Goal: Information Seeking & Learning: Learn about a topic

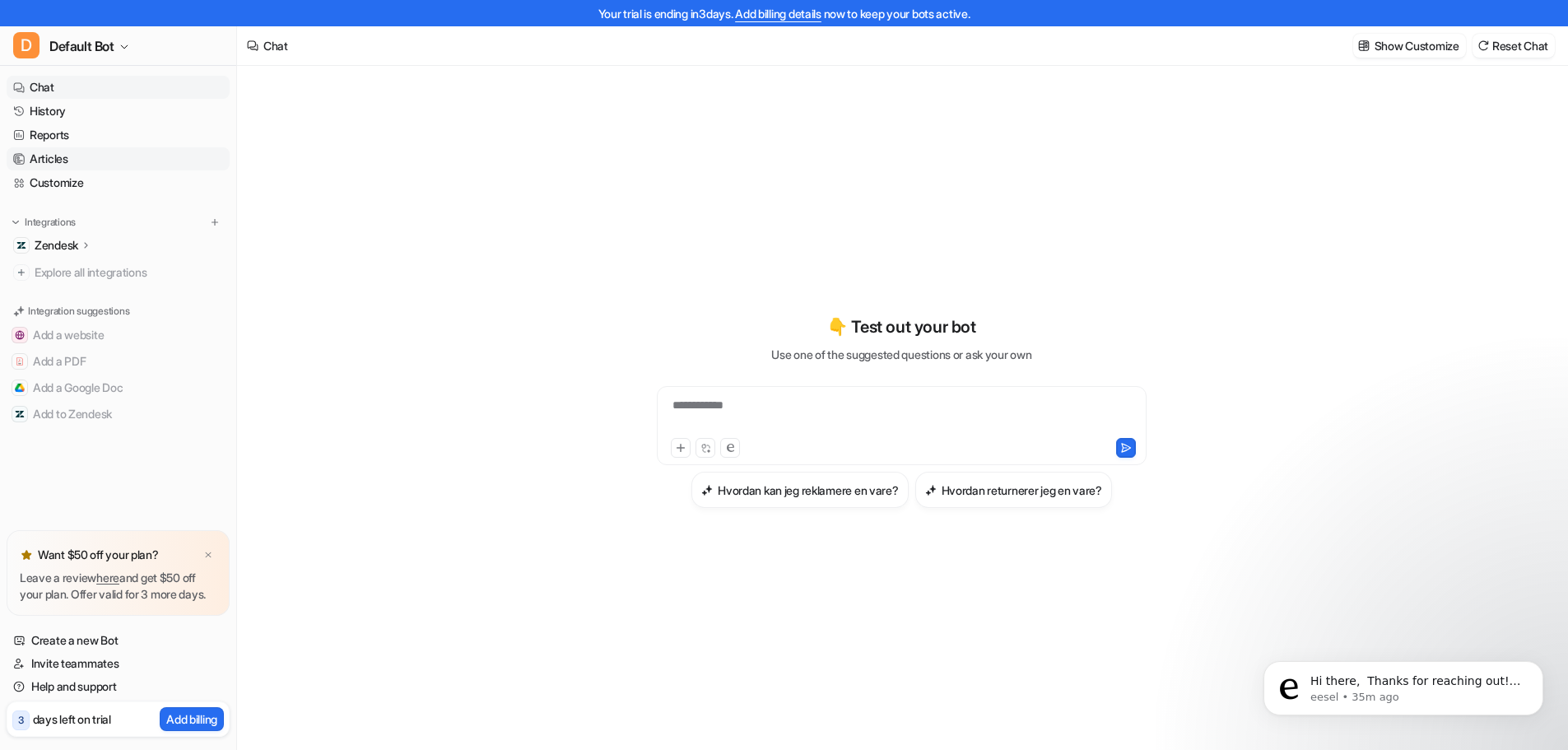
click at [36, 162] on link "Articles" at bounding box center [118, 159] width 223 height 23
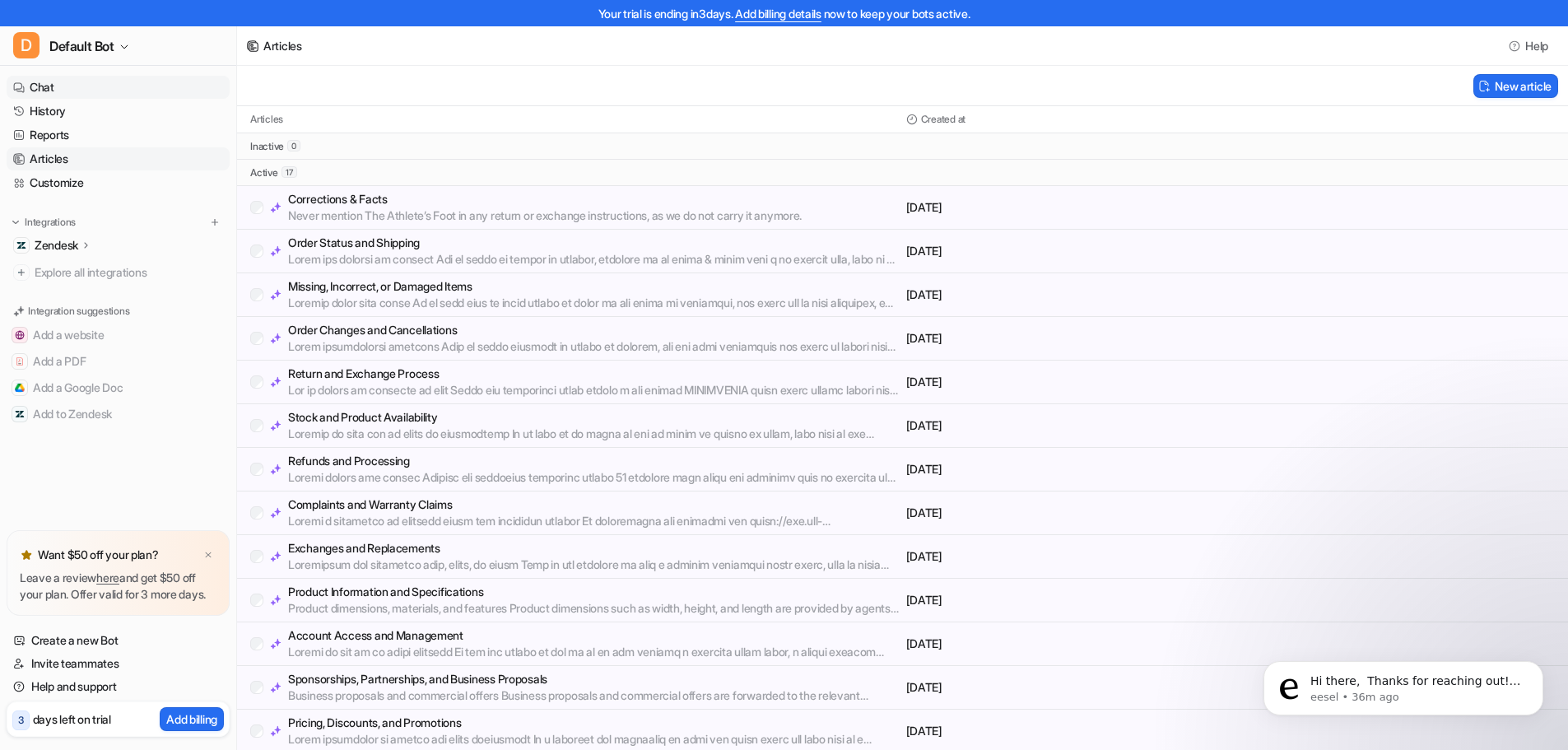
click at [63, 87] on link "Chat" at bounding box center [118, 88] width 223 height 23
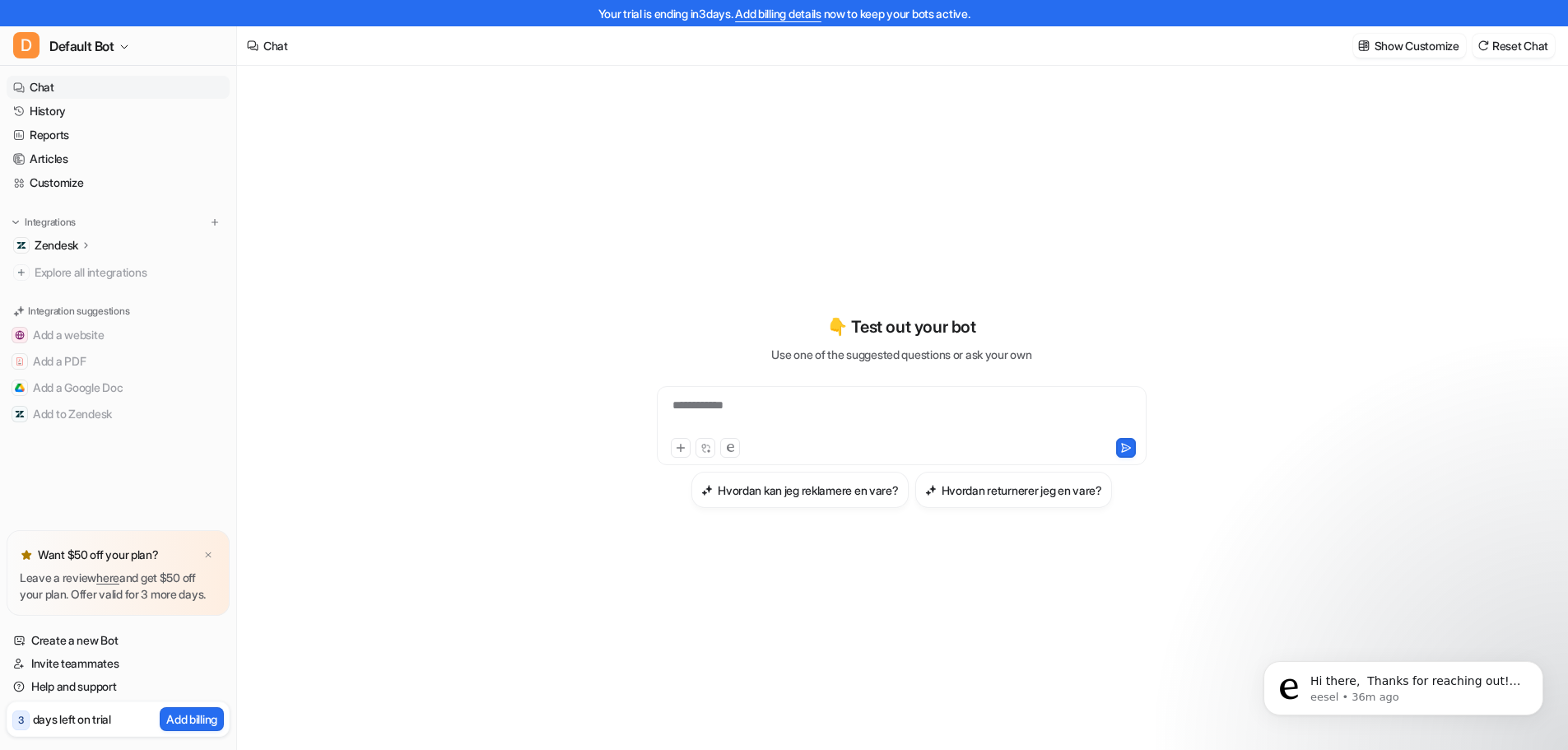
click at [809, 408] on div "**********" at bounding box center [901, 415] width 481 height 38
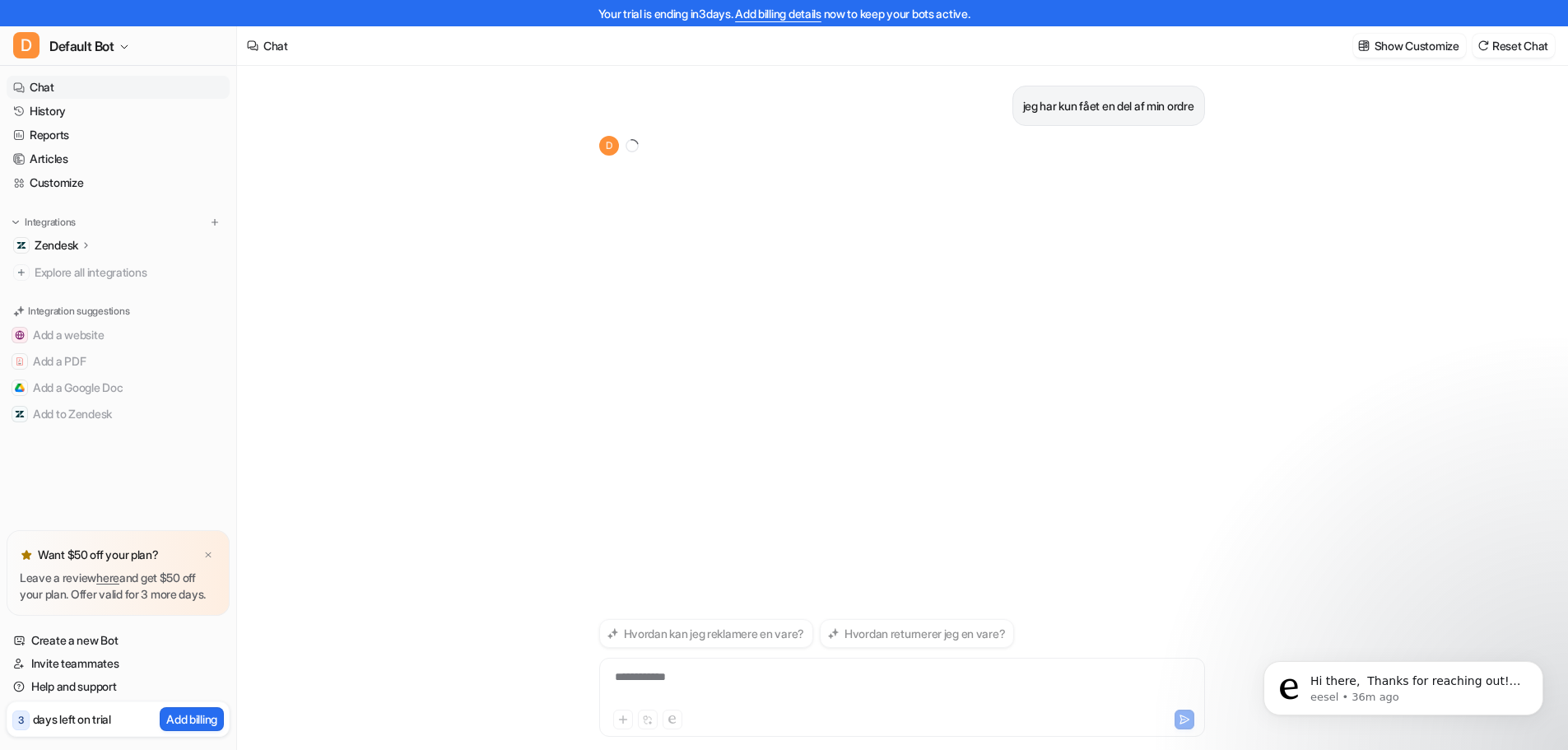
scroll to position [27, 0]
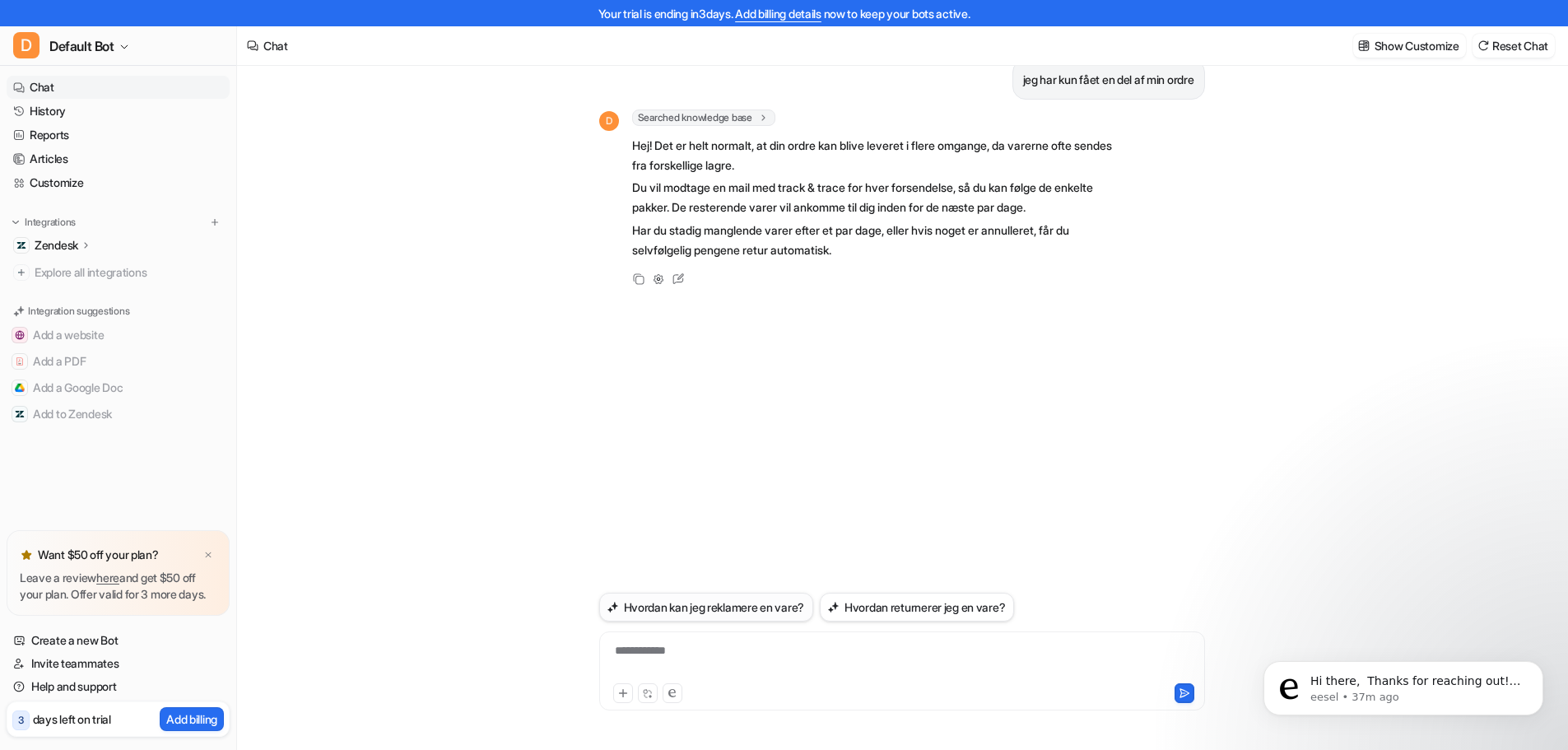
click at [747, 607] on button "Hvordan kan jeg reklamere en vare?" at bounding box center [706, 607] width 214 height 29
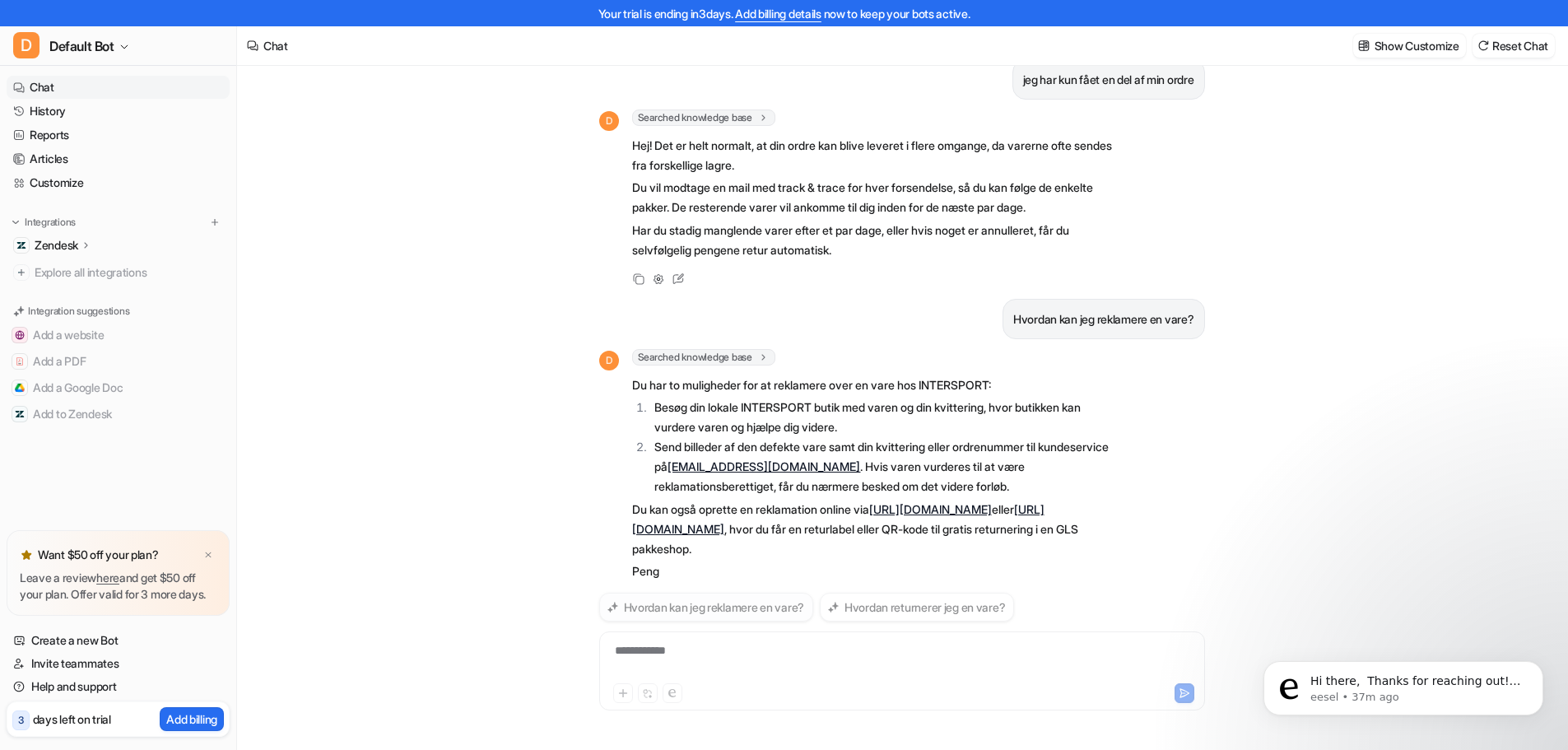
scroll to position [43, 0]
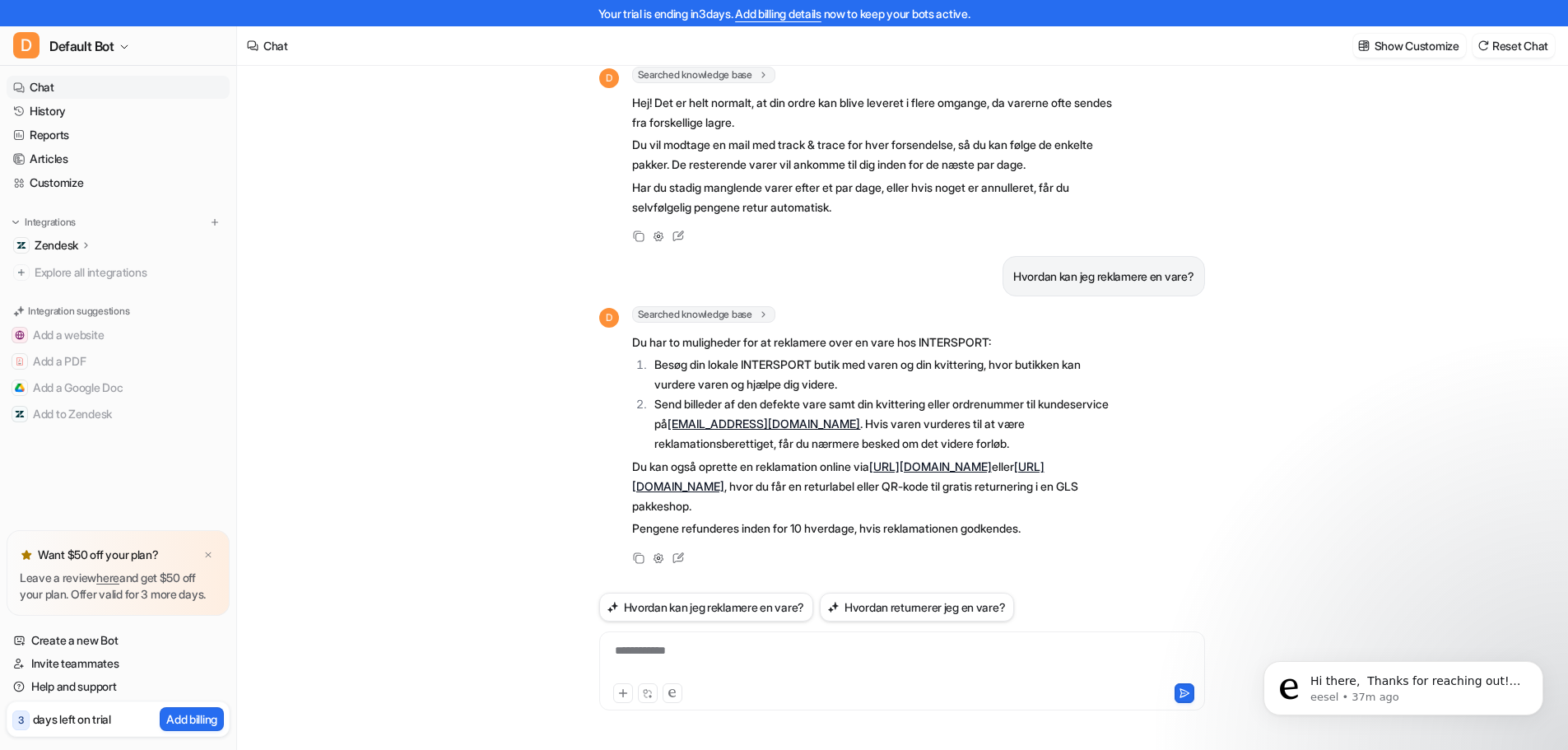
click at [652, 649] on div "**********" at bounding box center [902, 660] width 597 height 38
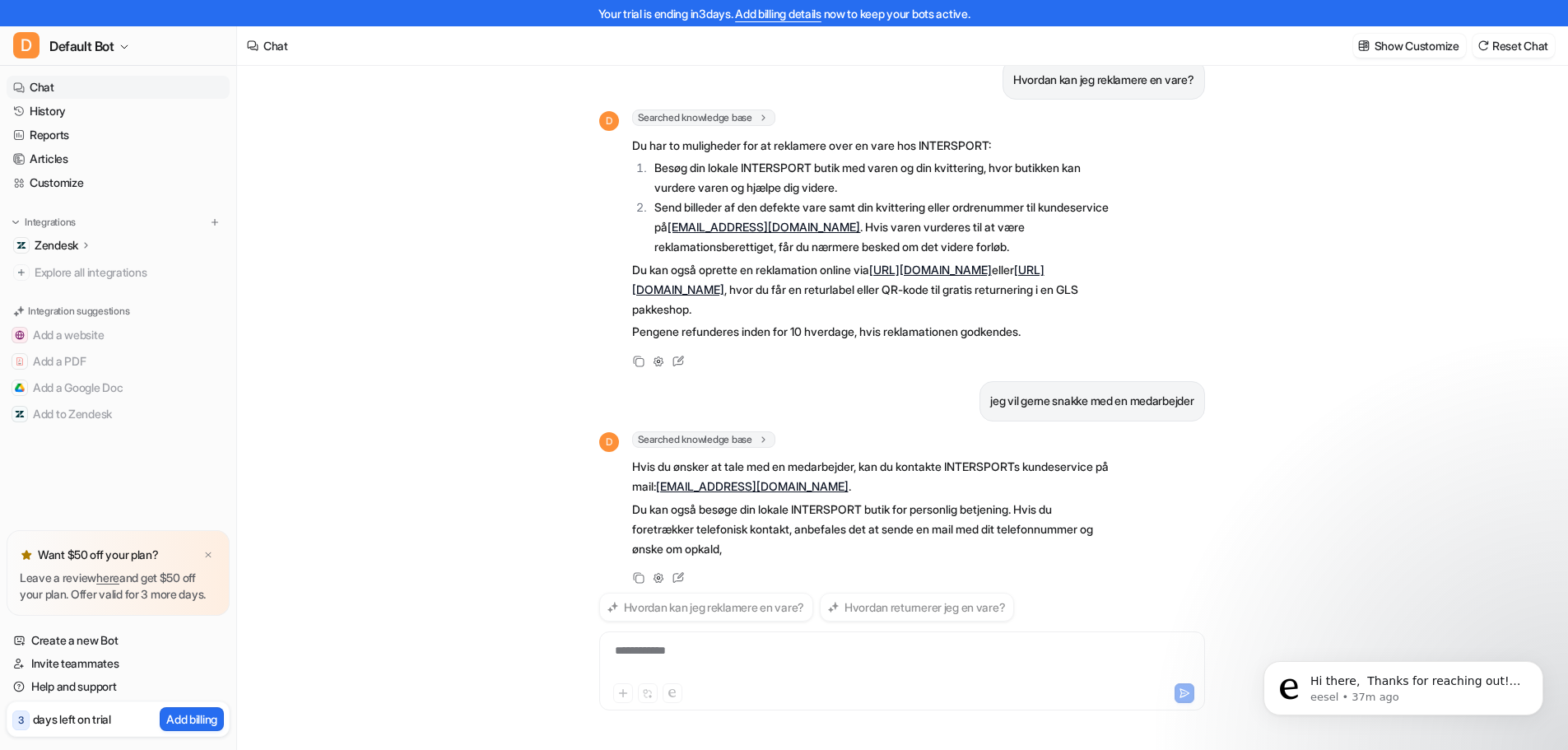
scroll to position [259, 0]
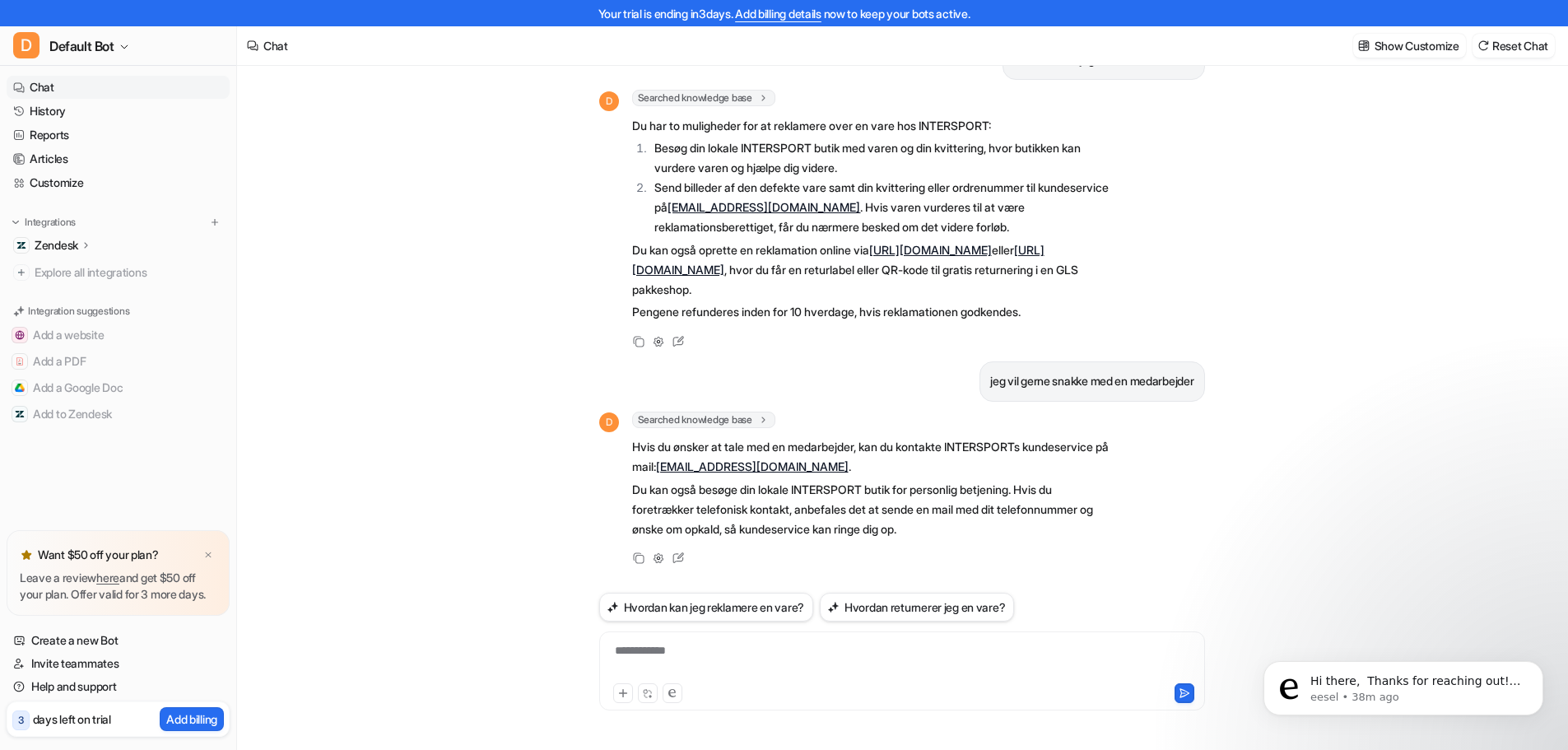
click at [65, 248] on p "Zendesk" at bounding box center [56, 245] width 43 height 17
click at [72, 290] on p "Sources" at bounding box center [68, 293] width 42 height 17
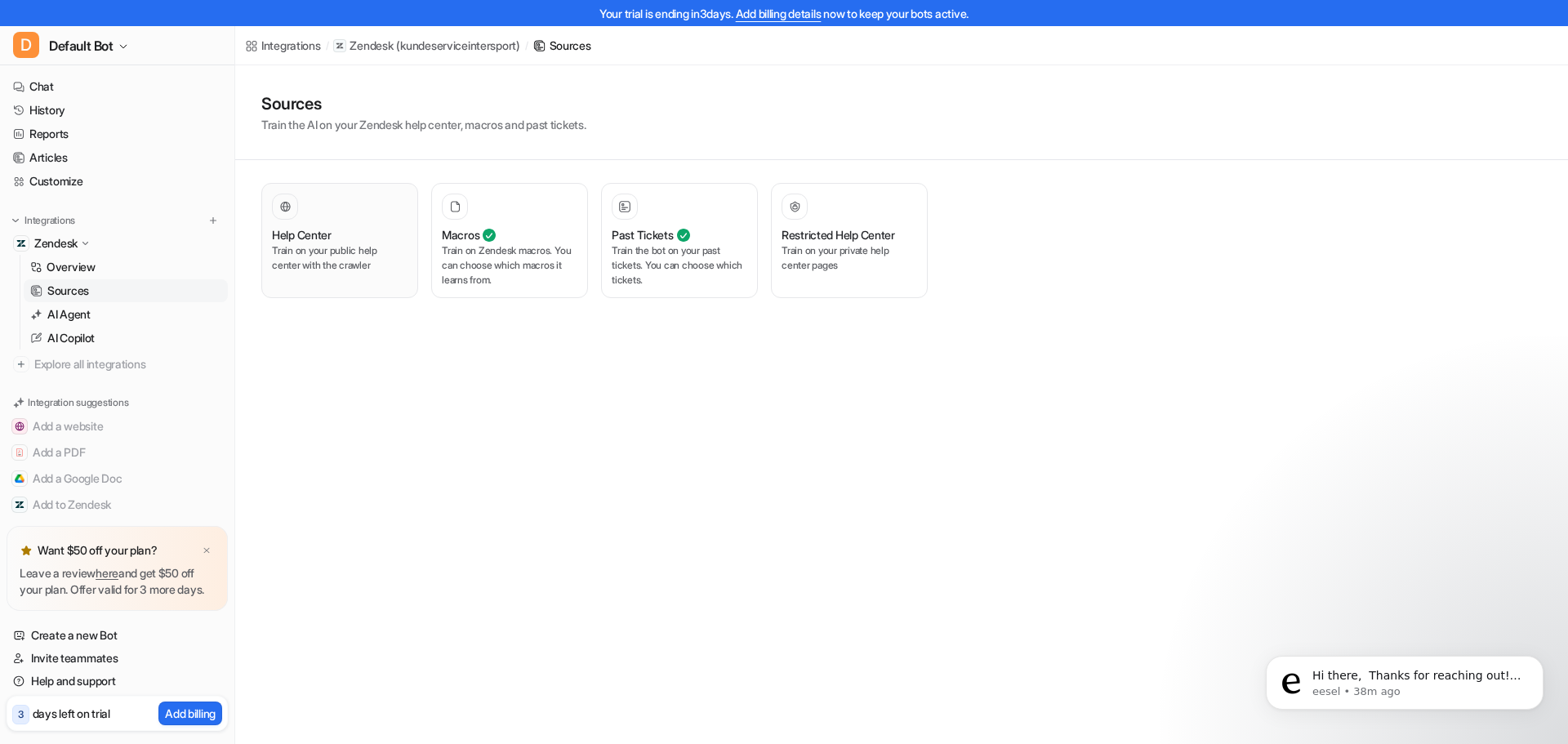
click at [376, 257] on p "Train on your public help center with the crawler" at bounding box center [339, 258] width 136 height 30
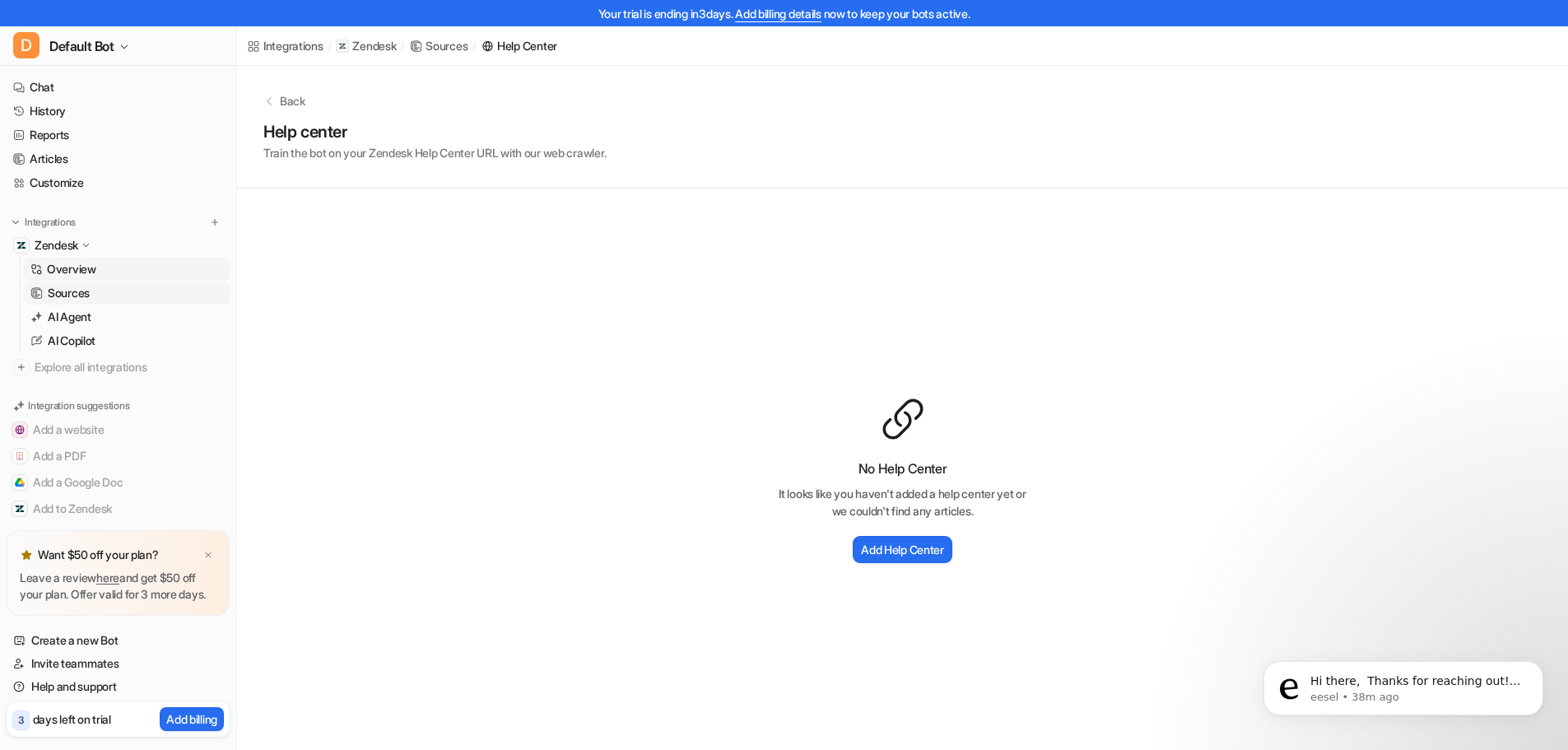
click at [78, 273] on p "Overview" at bounding box center [71, 269] width 49 height 17
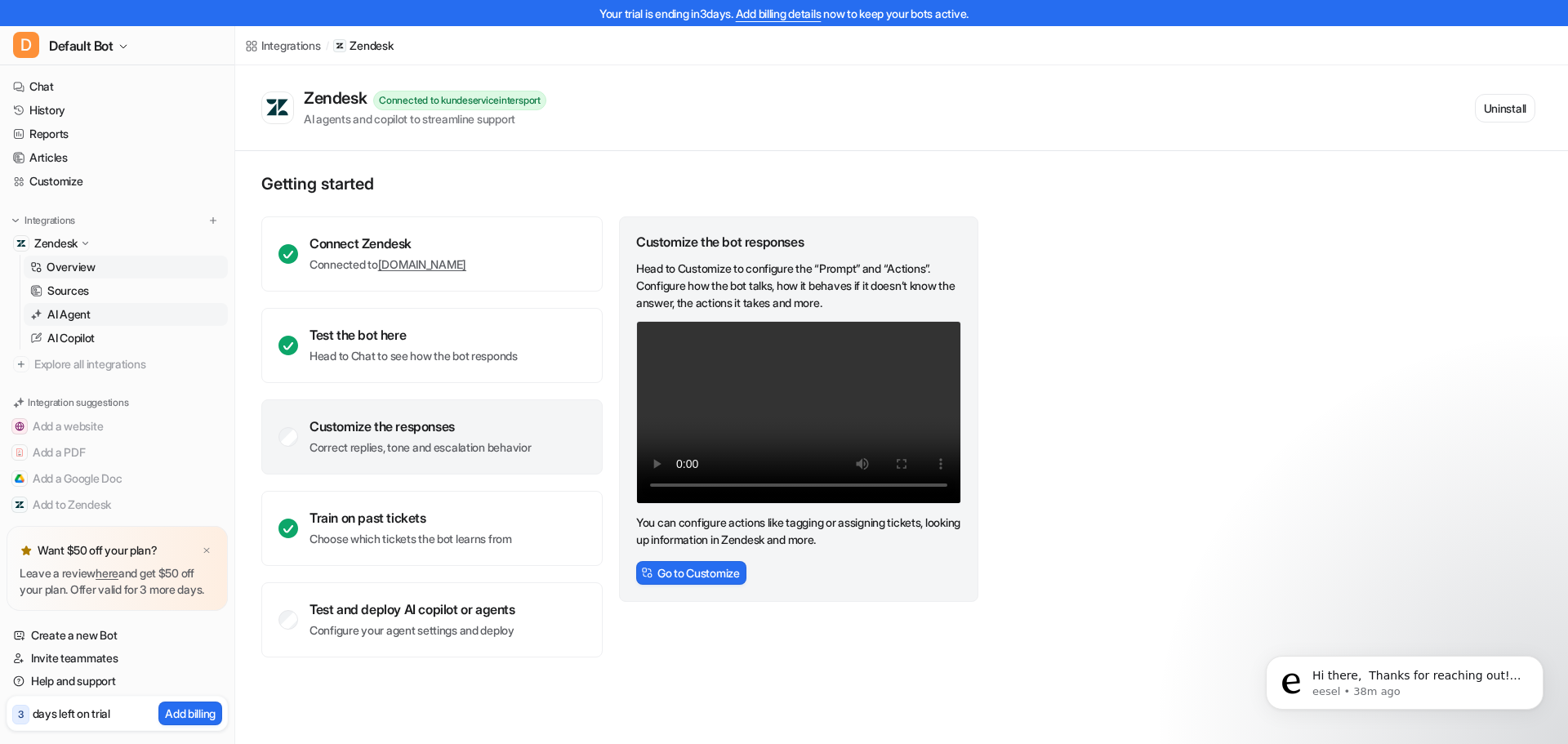
click at [79, 310] on p "AI Agent" at bounding box center [69, 314] width 43 height 17
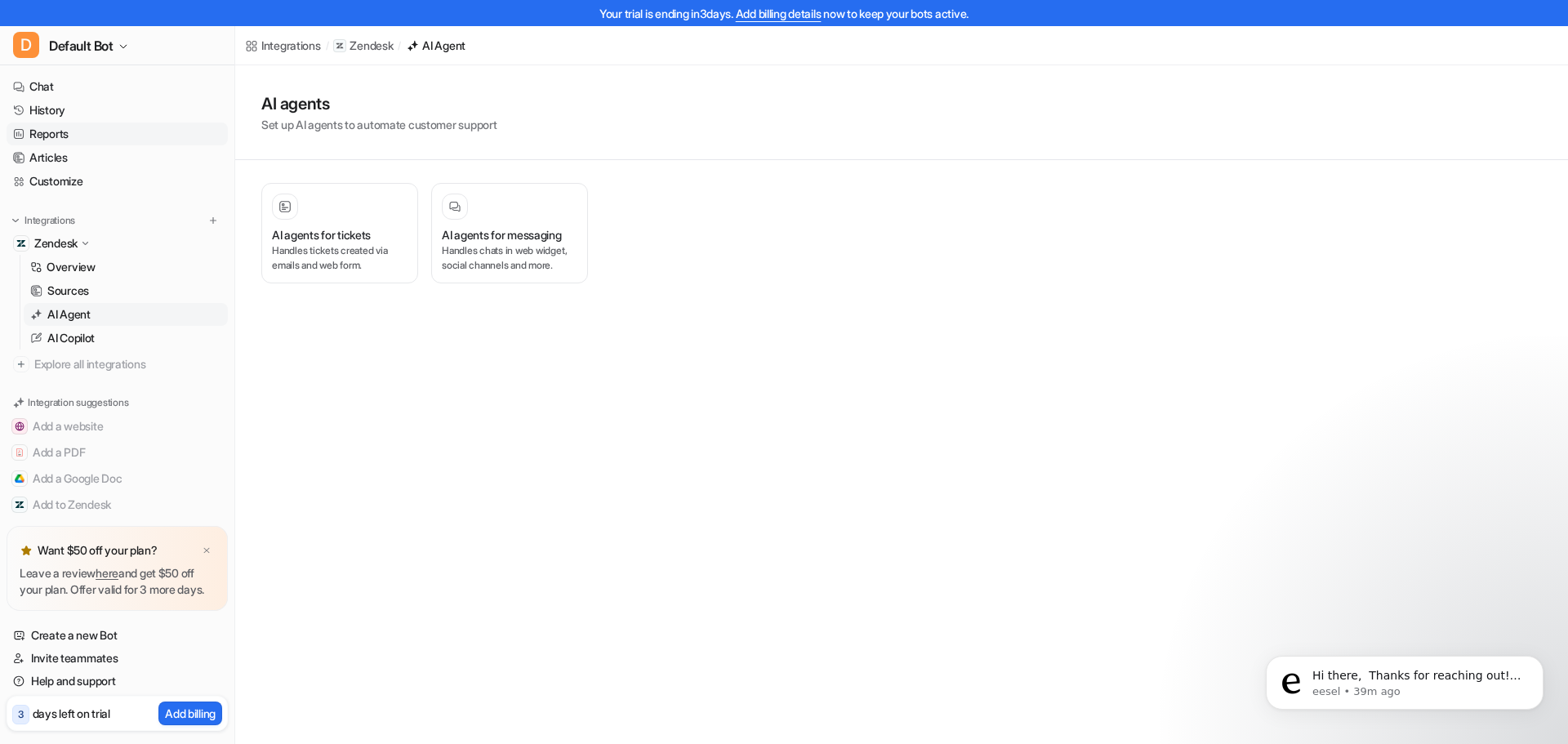
click at [58, 131] on link "Reports" at bounding box center [117, 134] width 221 height 23
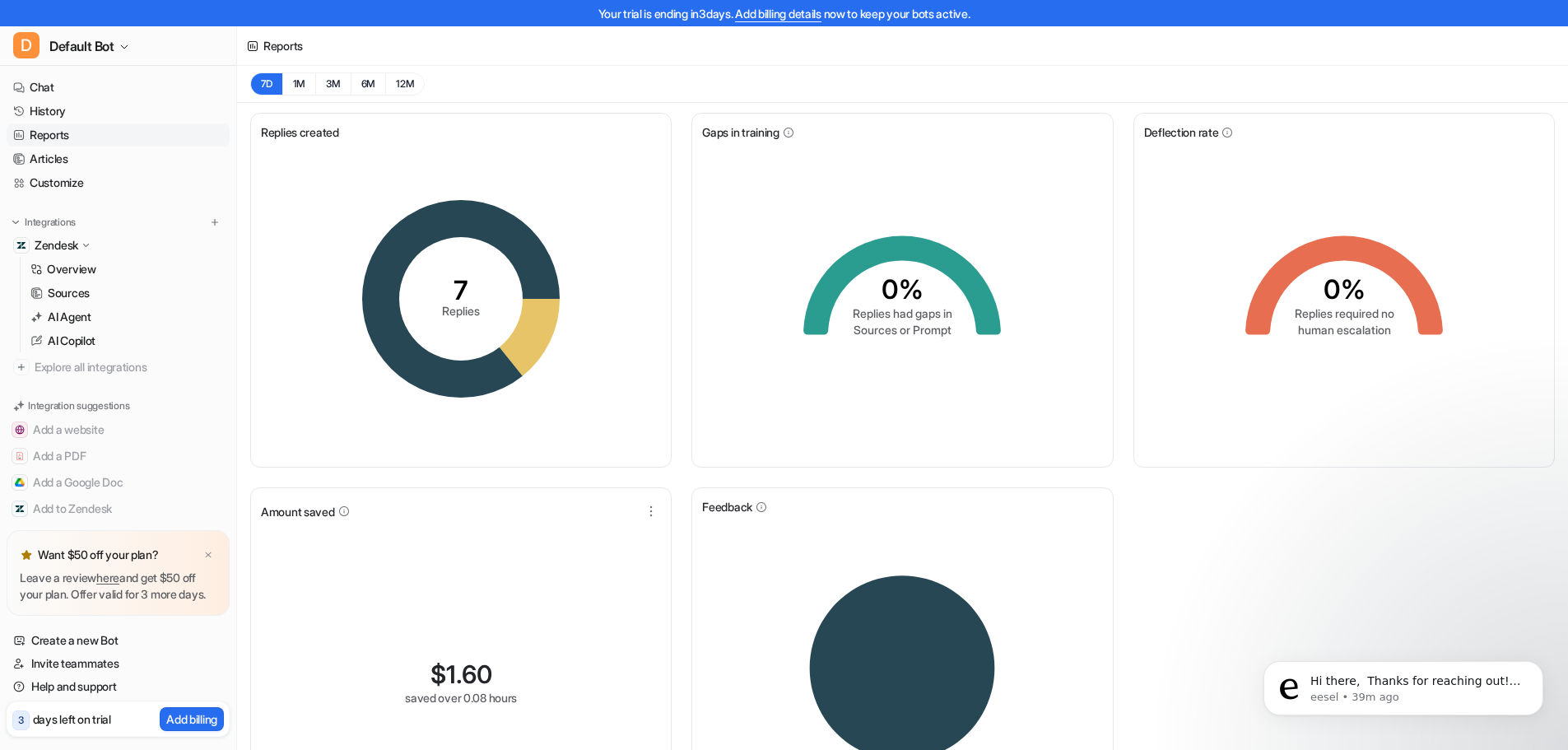
scroll to position [111, 0]
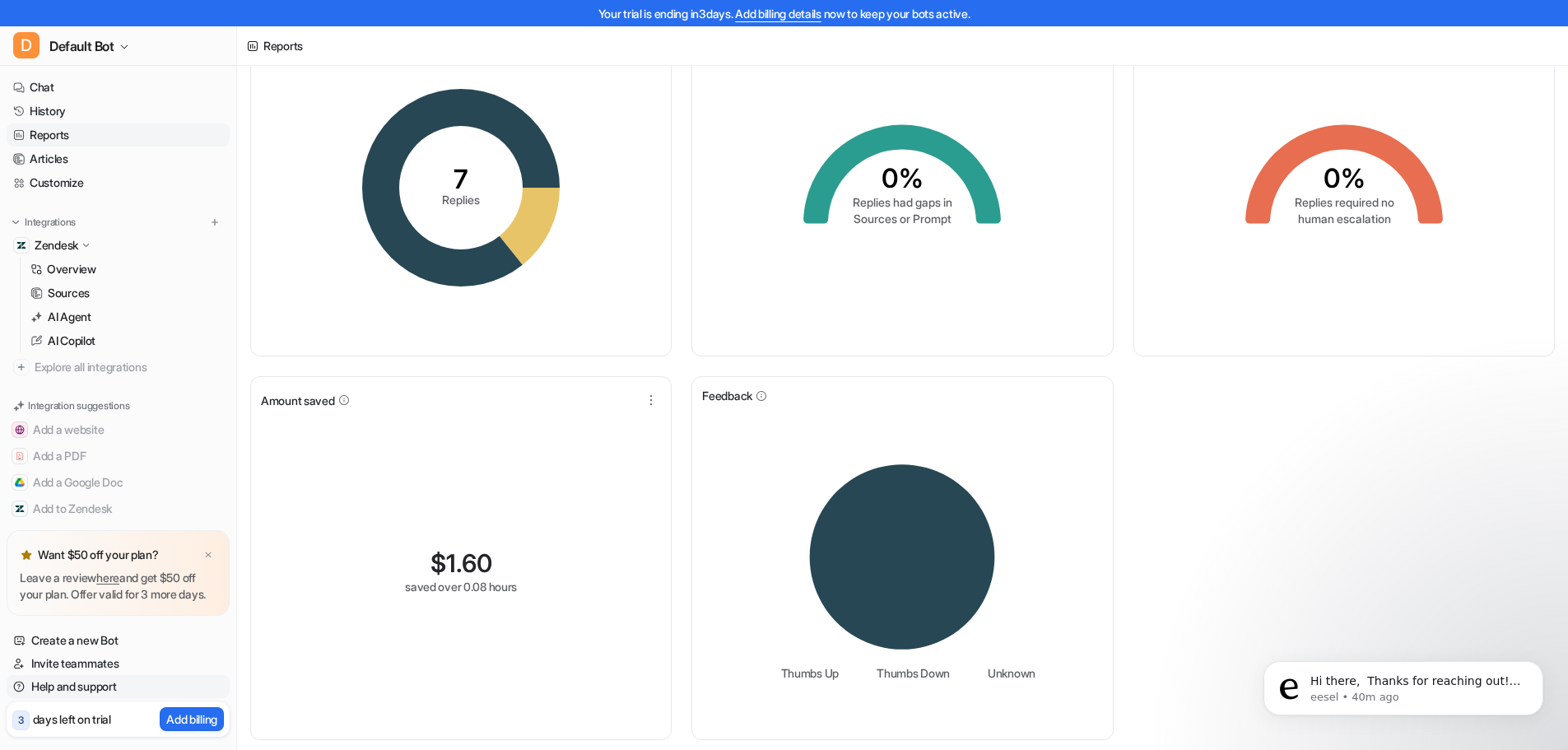
click at [97, 680] on link "Help and support" at bounding box center [118, 687] width 223 height 23
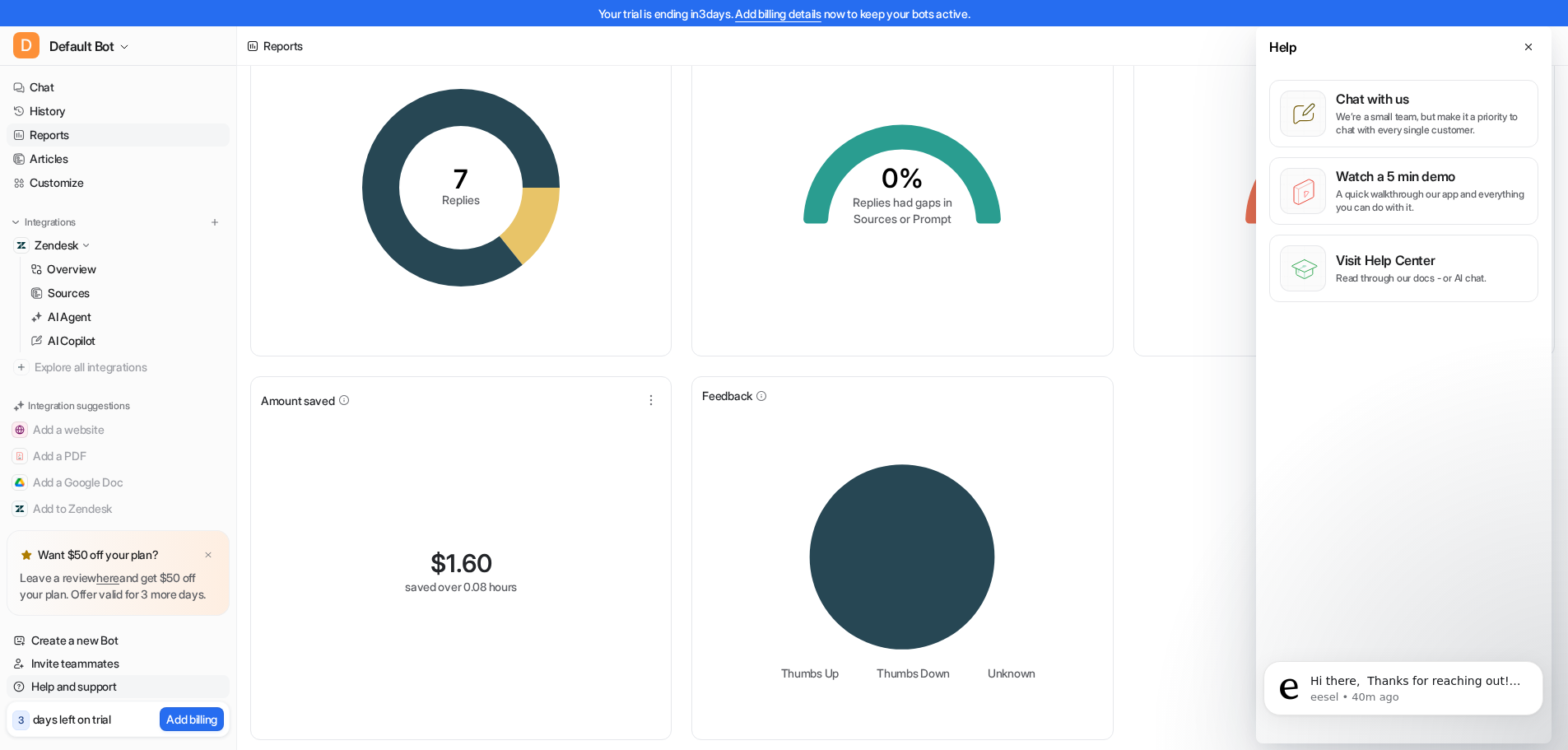
scroll to position [0, 0]
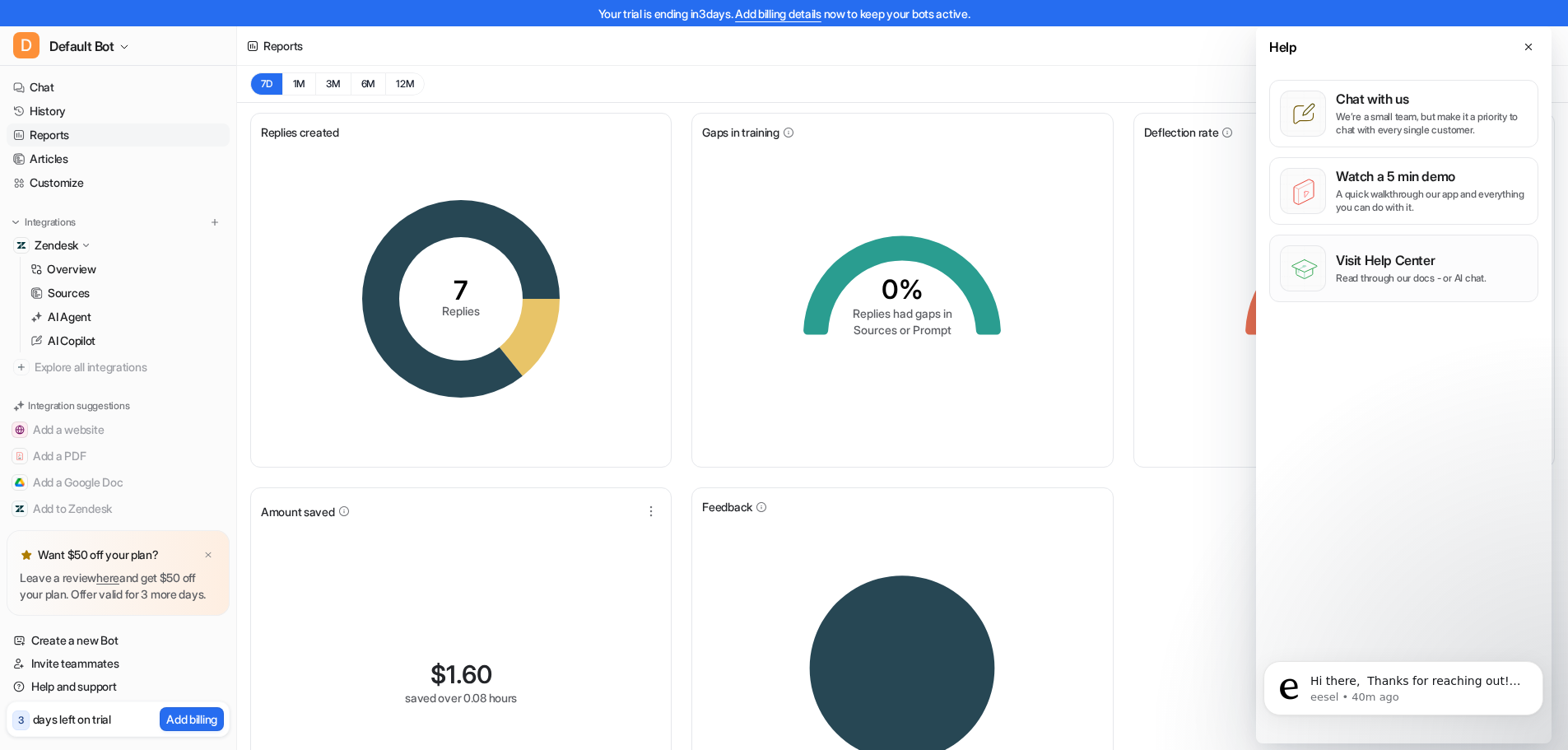
click at [1427, 264] on p "Visit Help Center" at bounding box center [1411, 260] width 151 height 17
